Goal: Check status

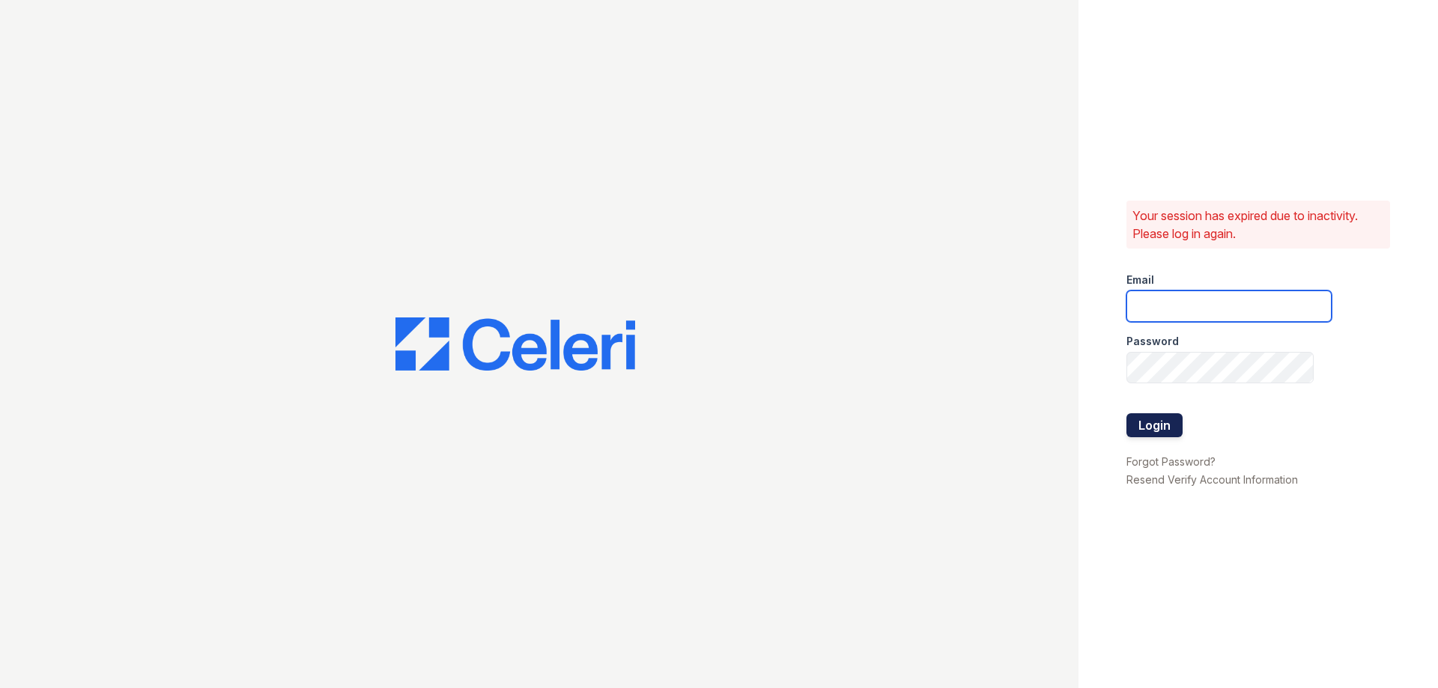
type input "melvins@Loganpm.com"
click at [1165, 431] on button "Login" at bounding box center [1155, 425] width 56 height 24
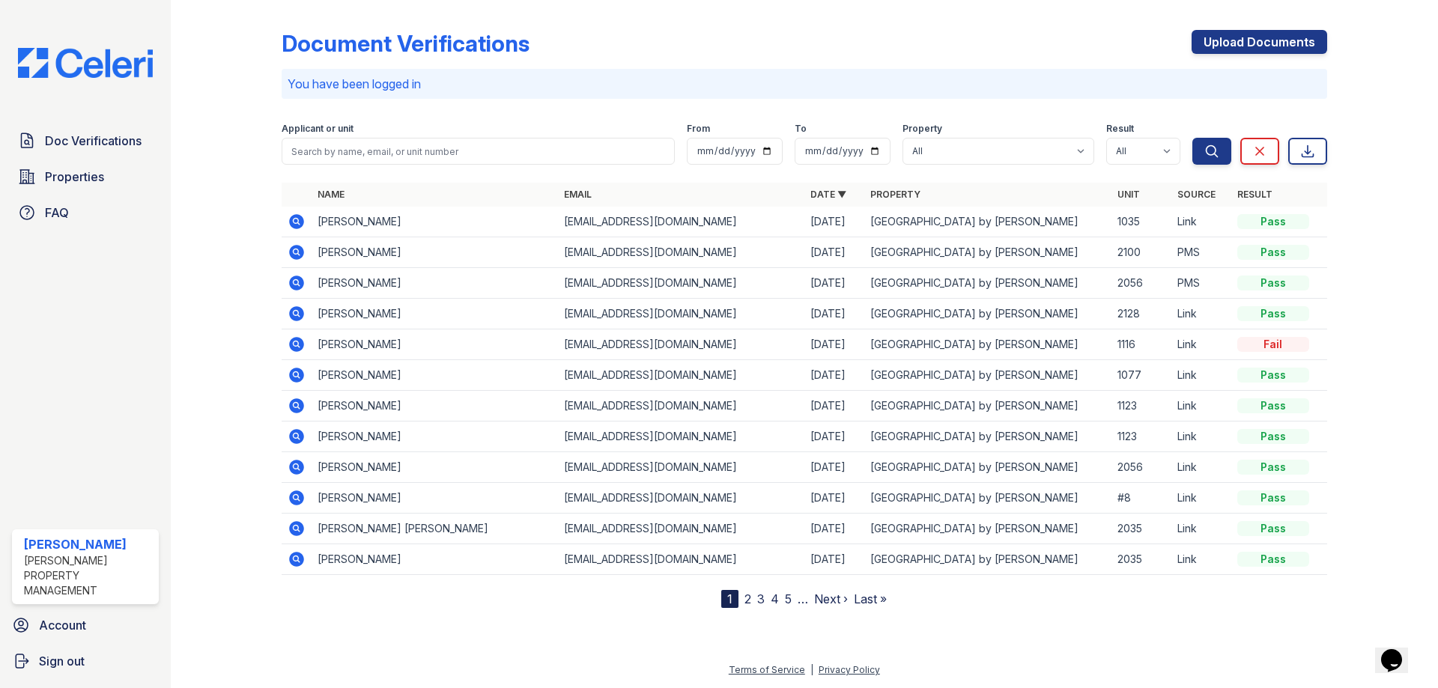
click at [293, 222] on icon at bounding box center [297, 222] width 18 height 18
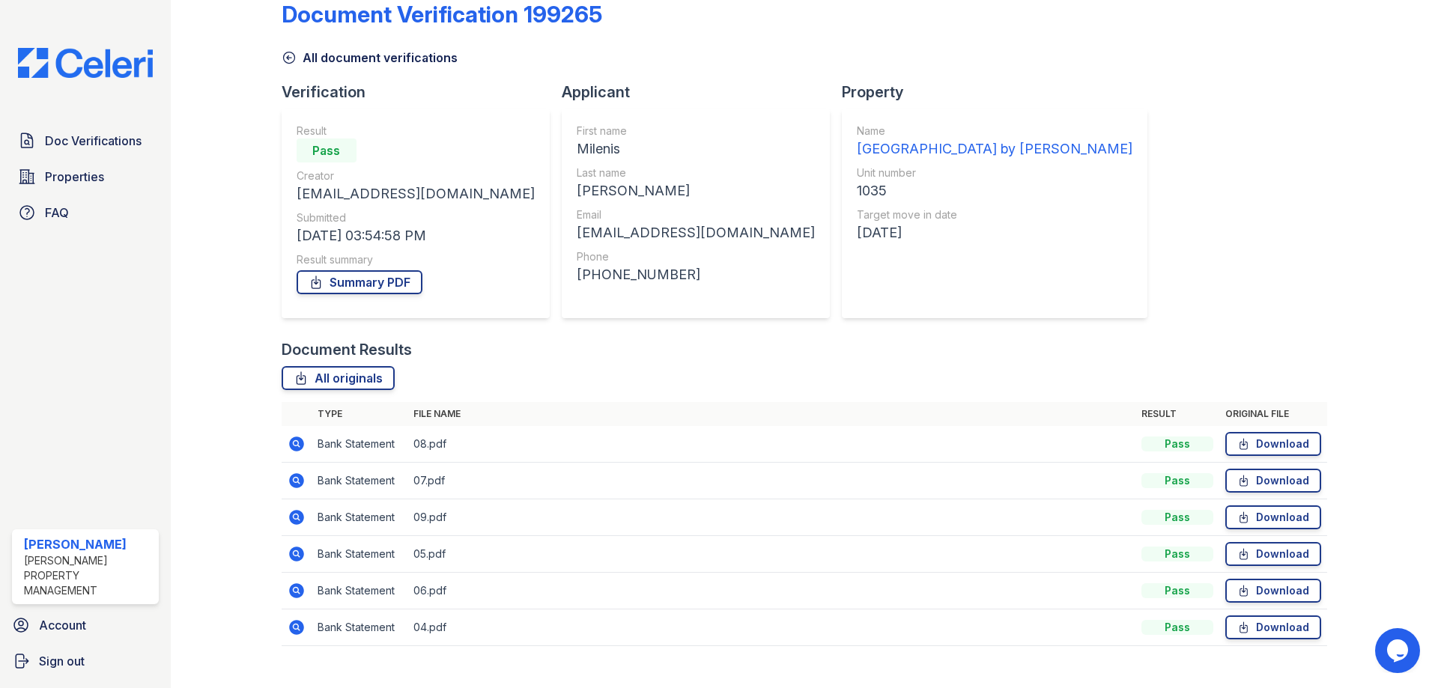
scroll to position [53, 0]
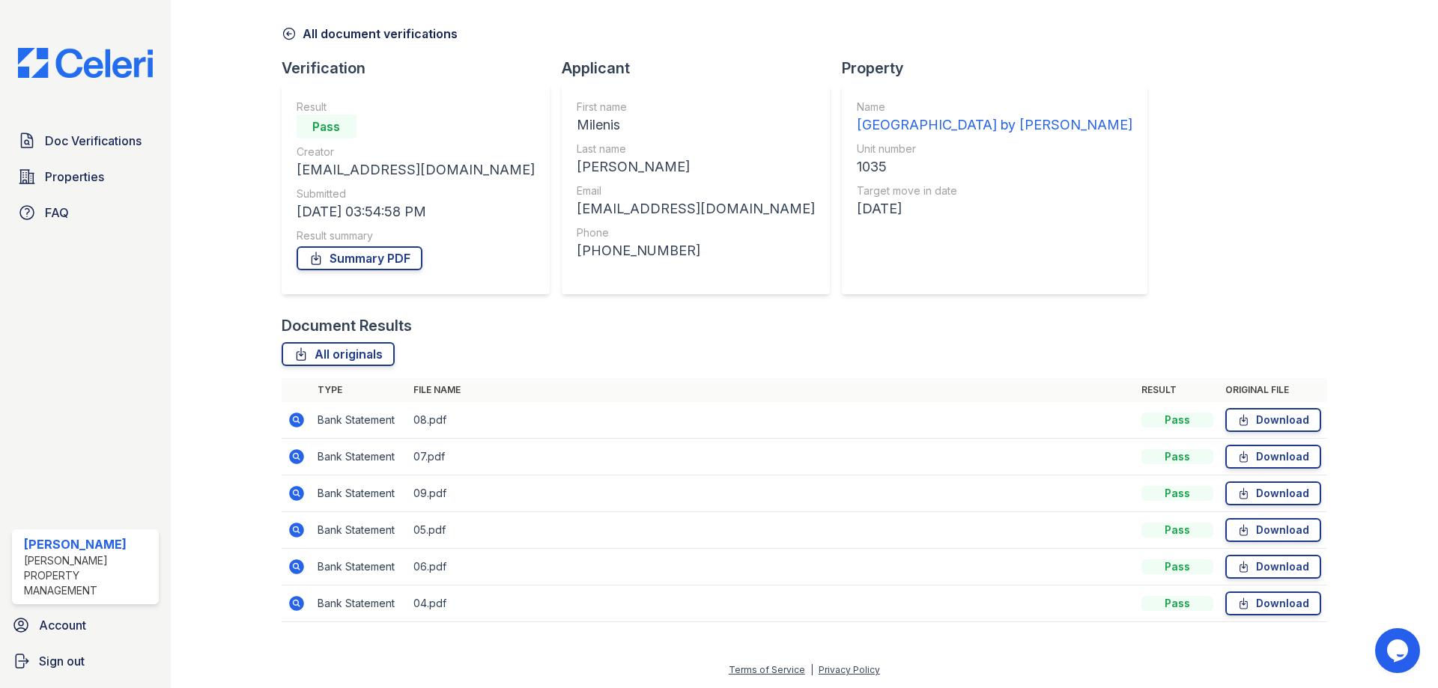
click at [291, 605] on icon at bounding box center [296, 603] width 15 height 15
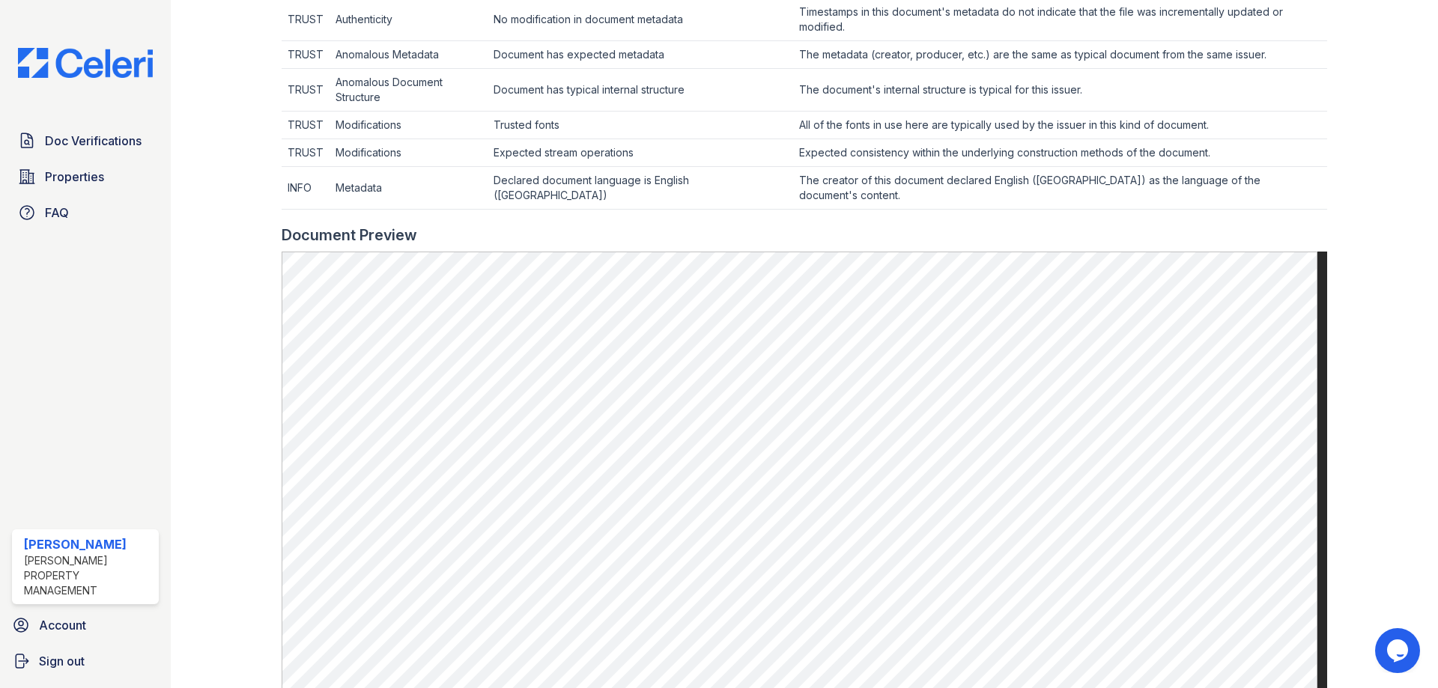
scroll to position [295, 0]
